Goal: Information Seeking & Learning: Learn about a topic

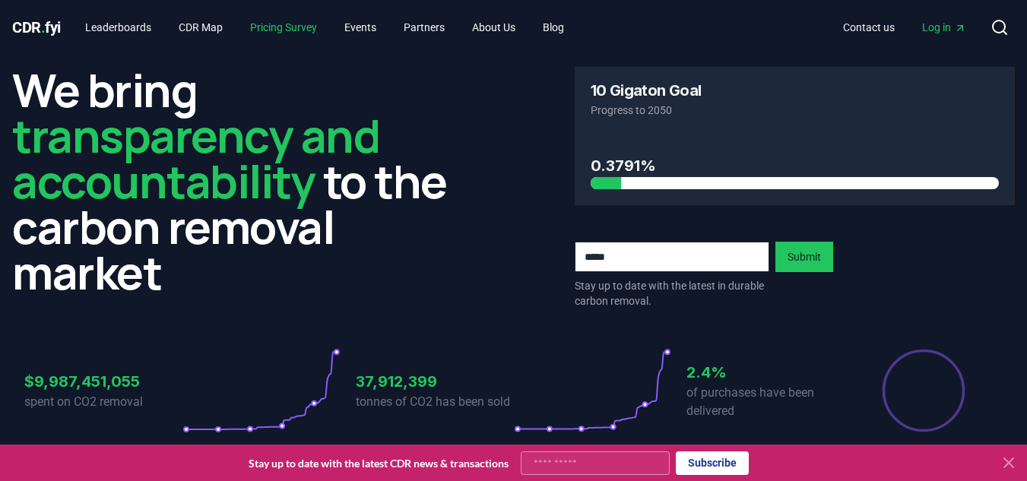
click at [291, 14] on link "Pricing Survey" at bounding box center [283, 27] width 91 height 27
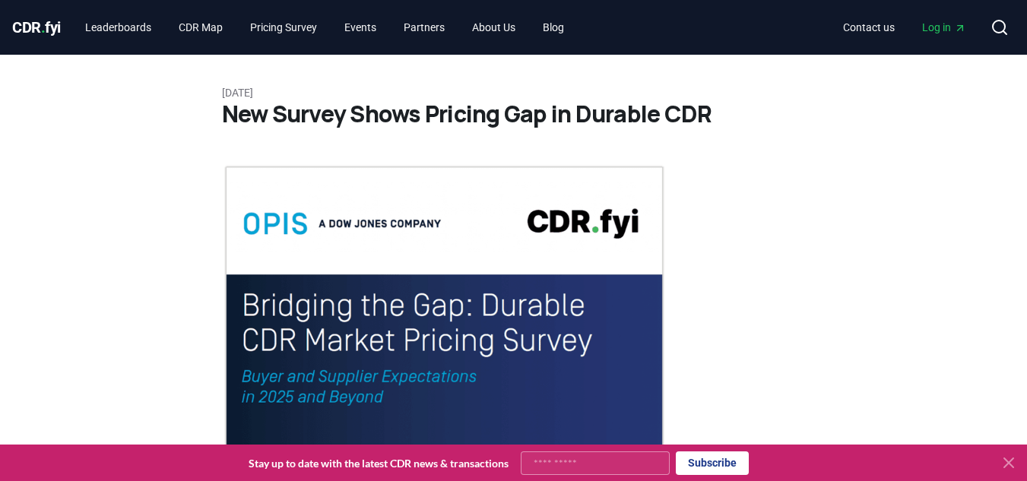
click at [1015, 458] on icon at bounding box center [1009, 463] width 18 height 18
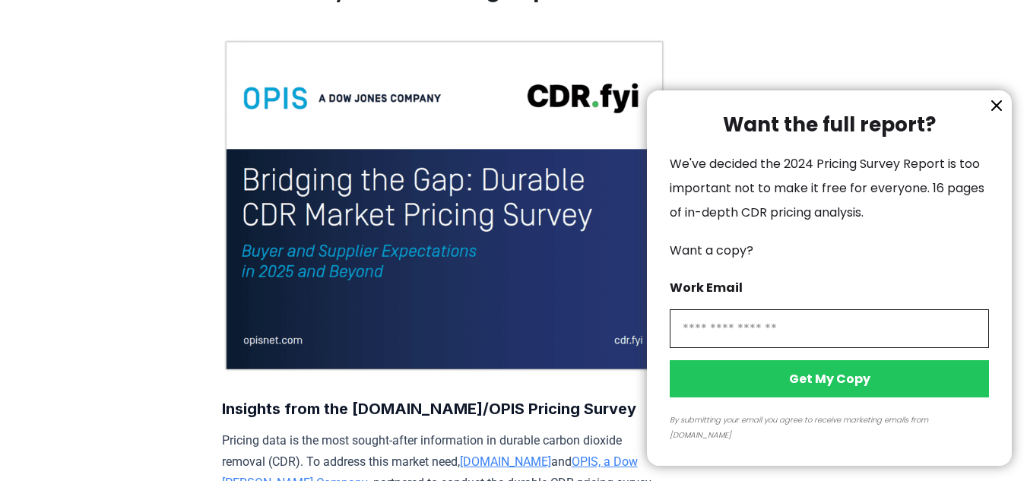
scroll to position [152, 0]
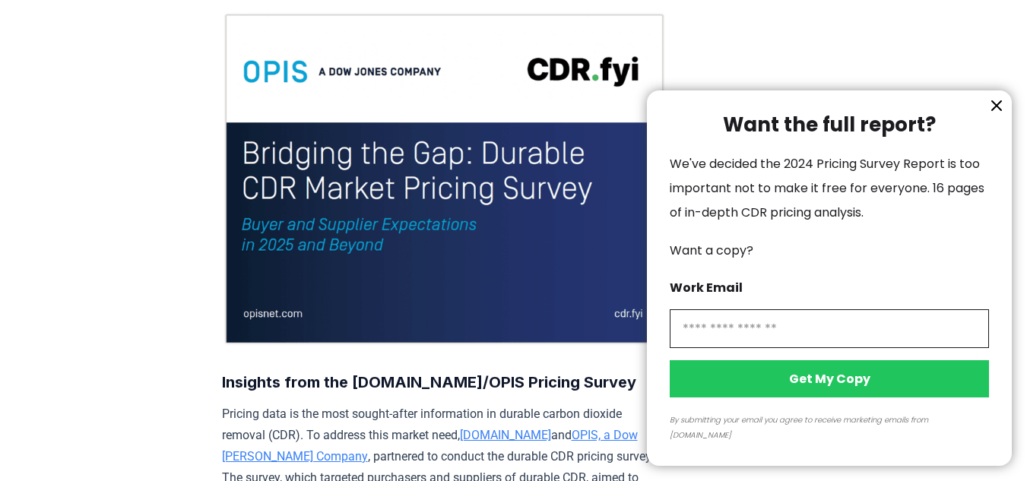
click at [999, 115] on icon "information" at bounding box center [997, 106] width 18 height 18
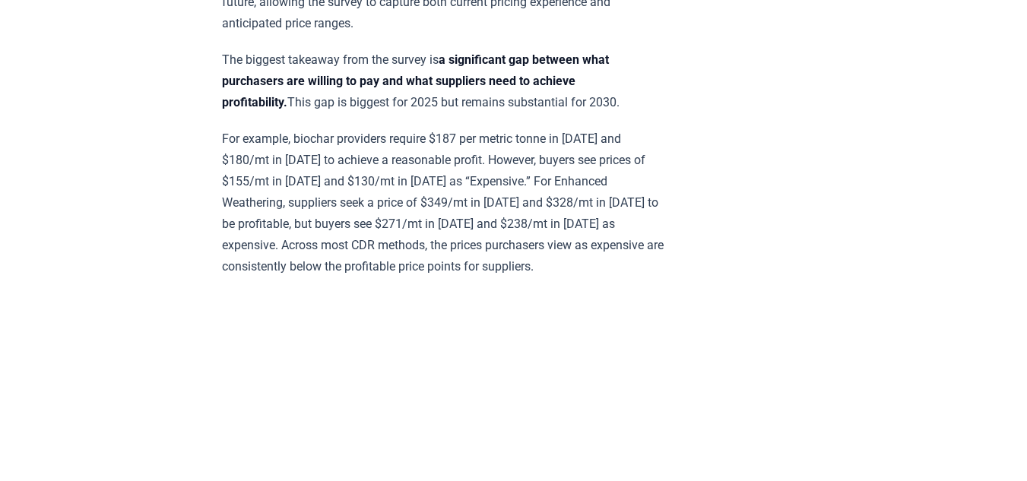
scroll to position [836, 0]
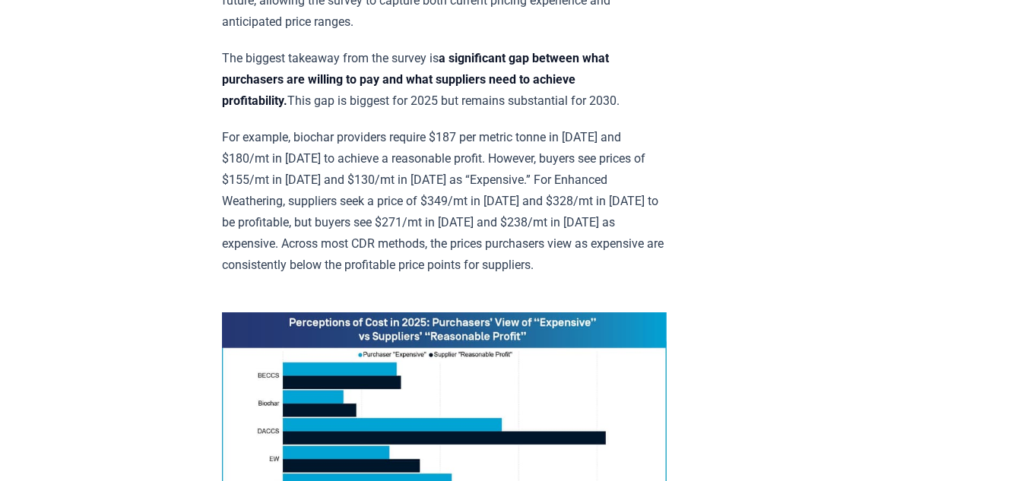
click at [472, 132] on p "For example, biochar providers require $187 per metric tonne in [DATE] and $180…" at bounding box center [444, 201] width 445 height 149
click at [573, 132] on p "For example, biochar providers require $187 per metric tonne in [DATE] and $180…" at bounding box center [444, 201] width 445 height 149
click at [374, 157] on p "For example, biochar providers require $187 per metric tonne in [DATE] and $180…" at bounding box center [444, 201] width 445 height 149
click at [478, 149] on p "For example, biochar providers require $187 per metric tonne in [DATE] and $180…" at bounding box center [444, 201] width 445 height 149
click at [571, 148] on p "For example, biochar providers require $187 per metric tonne in [DATE] and $180…" at bounding box center [444, 201] width 445 height 149
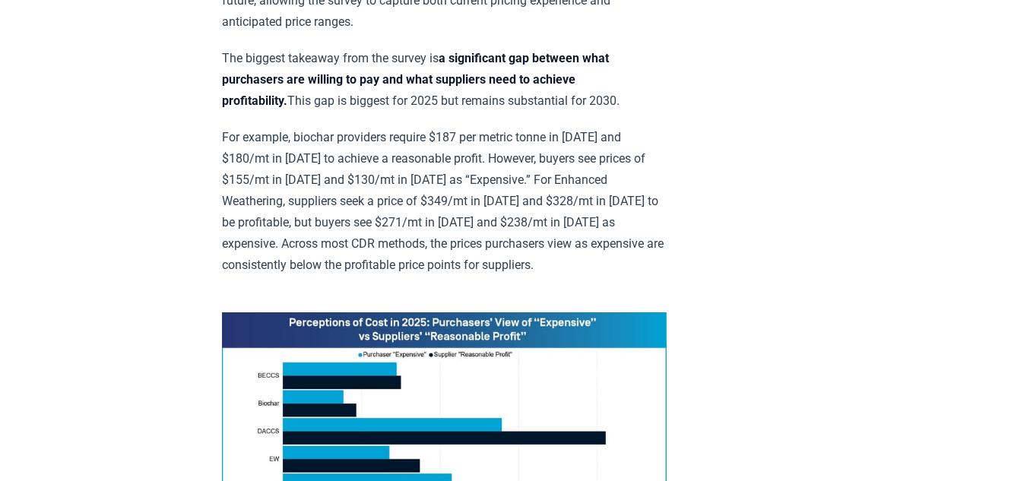
click at [263, 178] on p "For example, biochar providers require $187 per metric tonne in [DATE] and $180…" at bounding box center [444, 201] width 445 height 149
click at [516, 173] on p "For example, biochar providers require $187 per metric tonne in [DATE] and $180…" at bounding box center [444, 201] width 445 height 149
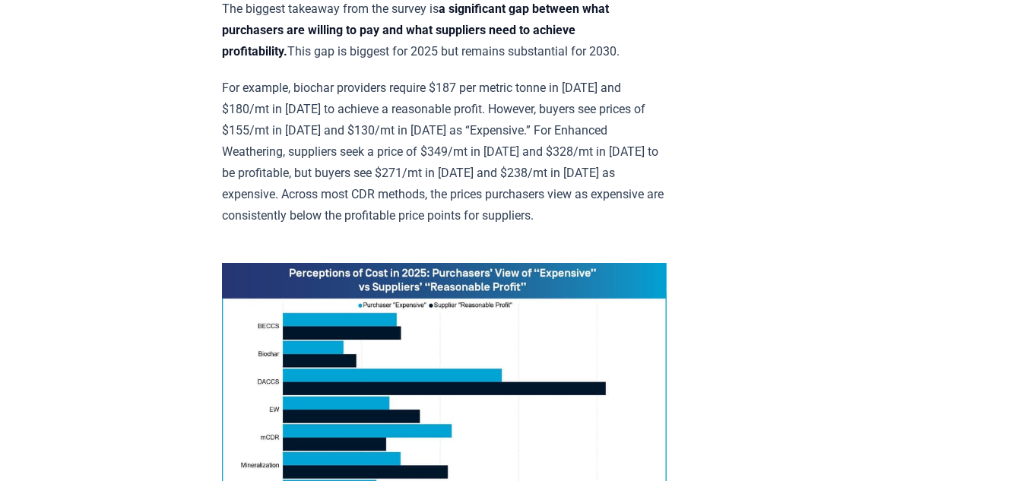
scroll to position [913, 0]
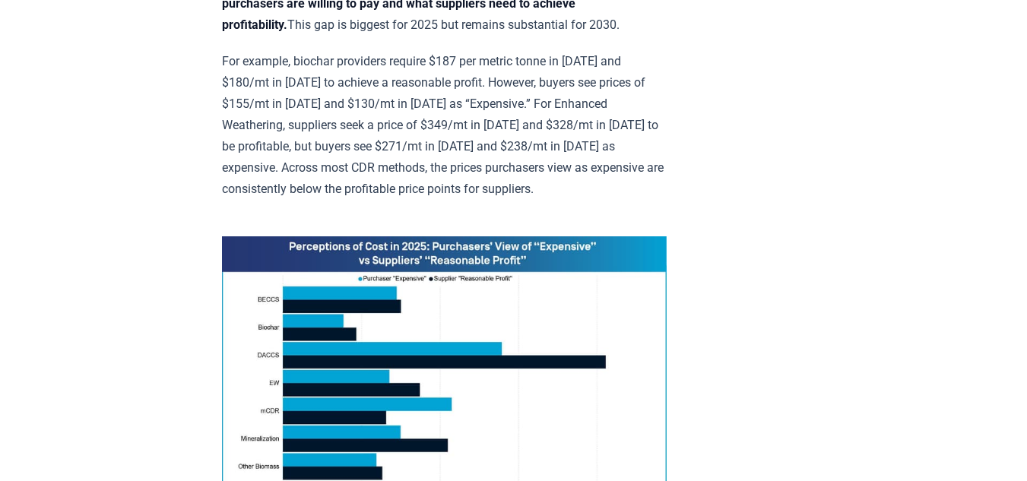
click at [402, 125] on p "For example, biochar providers require $187 per metric tonne in [DATE] and $180…" at bounding box center [444, 125] width 445 height 149
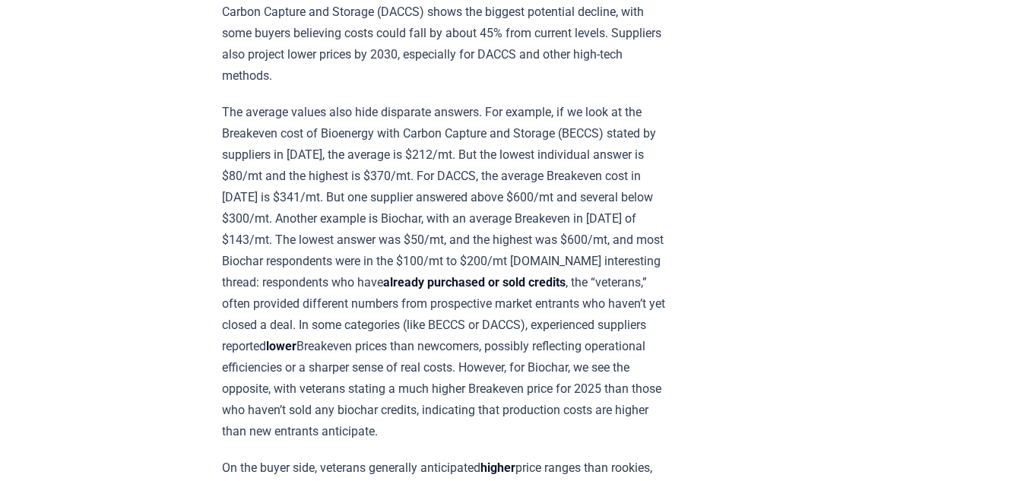
scroll to position [1597, 0]
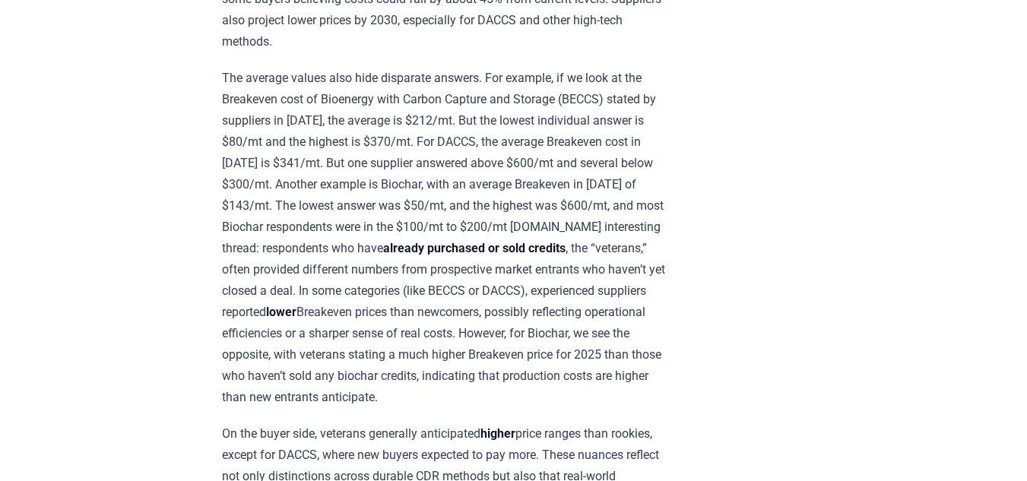
click at [828, 219] on div "[DATE] New Survey Shows Pricing Gap in Durable CDR Insights from the [DOMAIN_NA…" at bounding box center [513, 220] width 1027 height 3524
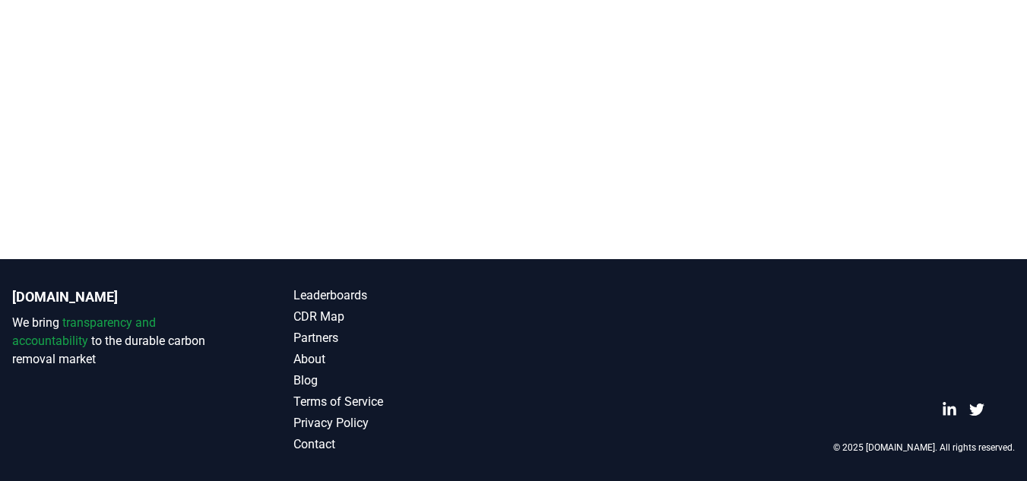
scroll to position [3604, 0]
